Goal: Task Accomplishment & Management: Manage account settings

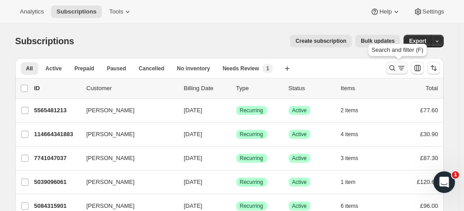
click at [396, 65] on icon "Search and filter results" at bounding box center [392, 68] width 9 height 9
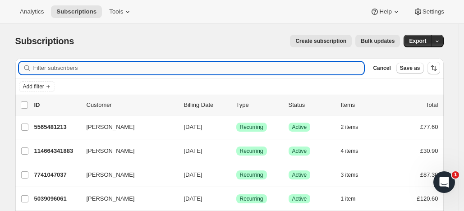
click at [140, 65] on input "Filter subscribers" at bounding box center [198, 68] width 331 height 13
paste input "[EMAIL_ADDRESS][DOMAIN_NAME]"
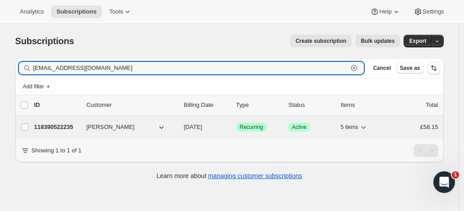
type input "[EMAIL_ADDRESS][DOMAIN_NAME]"
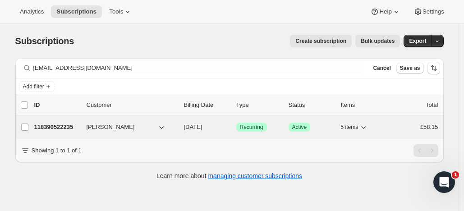
click at [79, 125] on p "118390522235" at bounding box center [56, 127] width 45 height 9
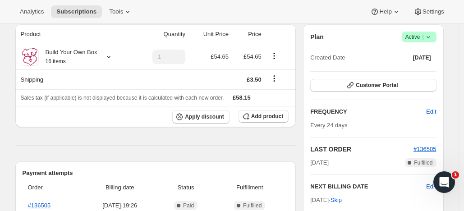
scroll to position [83, 0]
click at [418, 32] on span "Active |" at bounding box center [420, 36] width 28 height 9
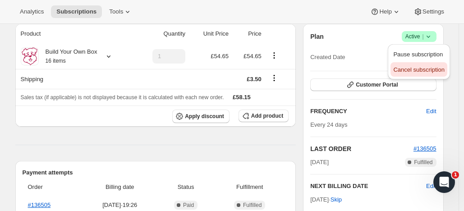
click at [415, 68] on span "Cancel subscription" at bounding box center [418, 69] width 51 height 7
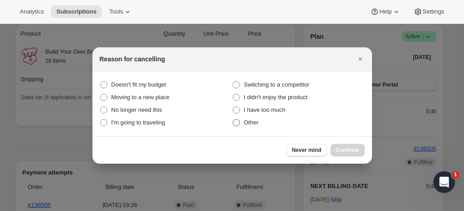
click at [239, 121] on span ":rbv:" at bounding box center [236, 122] width 7 height 7
click at [233, 120] on input "Other" at bounding box center [233, 119] width 0 height 0
radio input "true"
click at [354, 146] on button "Continue" at bounding box center [348, 150] width 34 height 13
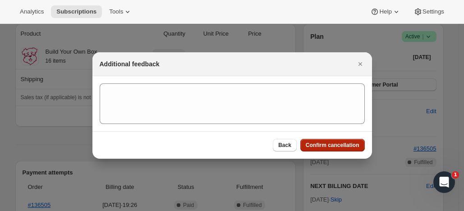
click at [344, 143] on span "Confirm cancellation" at bounding box center [333, 145] width 54 height 7
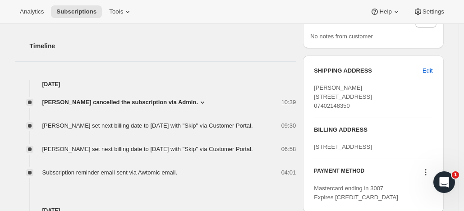
scroll to position [374, 0]
